Goal: Task Accomplishment & Management: Complete application form

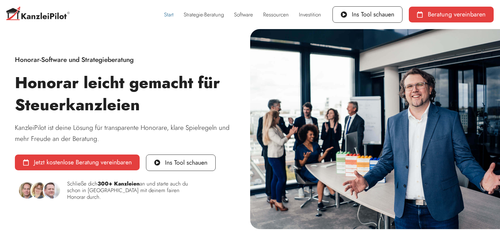
scroll to position [65, 0]
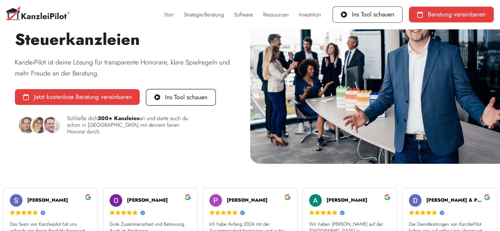
click at [178, 98] on span "Ins Tool schauen" at bounding box center [186, 97] width 42 height 6
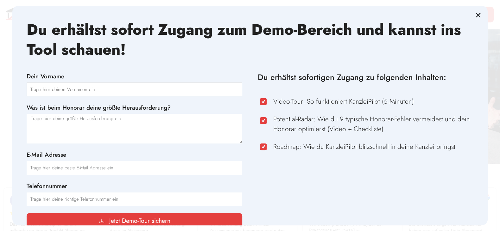
click at [61, 88] on input "Dein Vorname" at bounding box center [134, 90] width 215 height 14
click at [46, 89] on input "Dein Vorname" at bounding box center [134, 90] width 215 height 14
type input "Anja Schnappauf"
click at [51, 125] on textarea "Was ist beim Honorar deine größte Herausforderung?" at bounding box center [134, 129] width 215 height 30
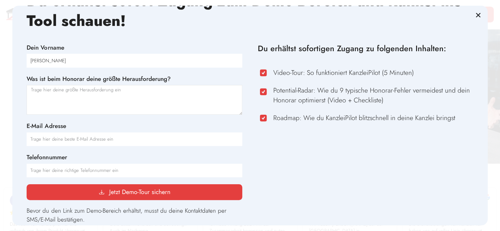
scroll to position [47, 0]
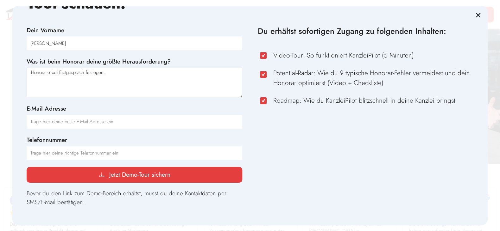
click at [86, 72] on textarea "Honorare bei Erstgespräch festlegen." at bounding box center [134, 83] width 215 height 30
click at [85, 73] on textarea "Honorare bei Erstgespräch festlegen." at bounding box center [134, 83] width 215 height 30
click at [139, 73] on textarea "Honorare bei Erstgespräch mit Mandanten festlegen." at bounding box center [134, 83] width 215 height 30
click at [124, 73] on textarea "Honorare bei Erstgespräch mit Mandanten festlegen." at bounding box center [134, 83] width 215 height 30
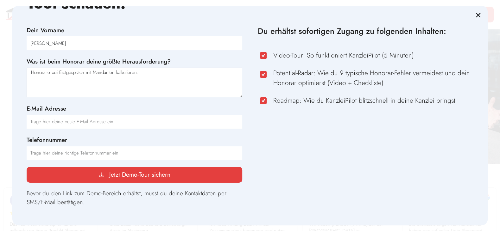
click at [144, 72] on textarea "Honorare bei Erstgespräch mit Mandanten kalkulieren." at bounding box center [134, 83] width 215 height 30
type textarea "Honorare bei Erstgespräch mit Mandanten kalkulieren. Hororare rechtfertigen."
click at [113, 122] on input "E-Mail Adresse" at bounding box center [134, 122] width 215 height 14
type input "a.schnappauf@online.de"
type input "+491716203460"
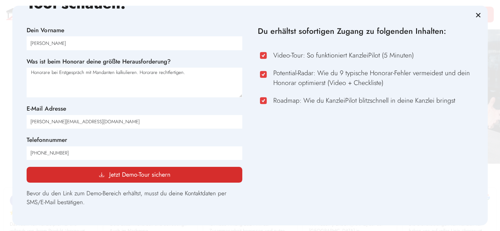
click at [122, 176] on span "Jetzt Demo-Tour sichern" at bounding box center [139, 175] width 61 height 6
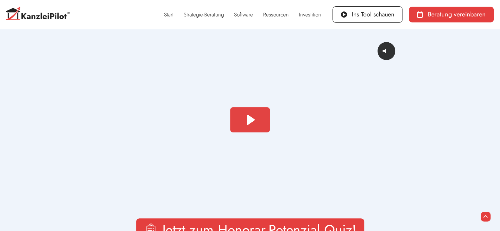
scroll to position [98, 0]
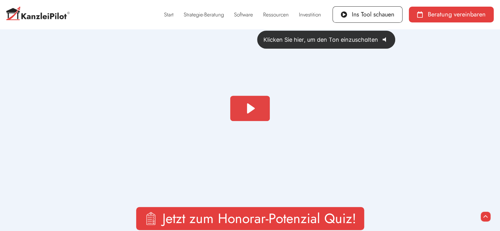
click at [384, 40] on icon "Klicken Sie hier, um den Ton einzuschalten" at bounding box center [383, 39] width 3 height 5
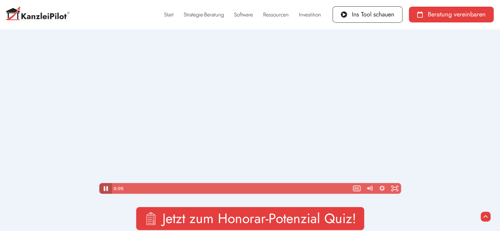
click at [104, 190] on icon "Pause" at bounding box center [105, 188] width 4 height 5
